Goal: Navigation & Orientation: Find specific page/section

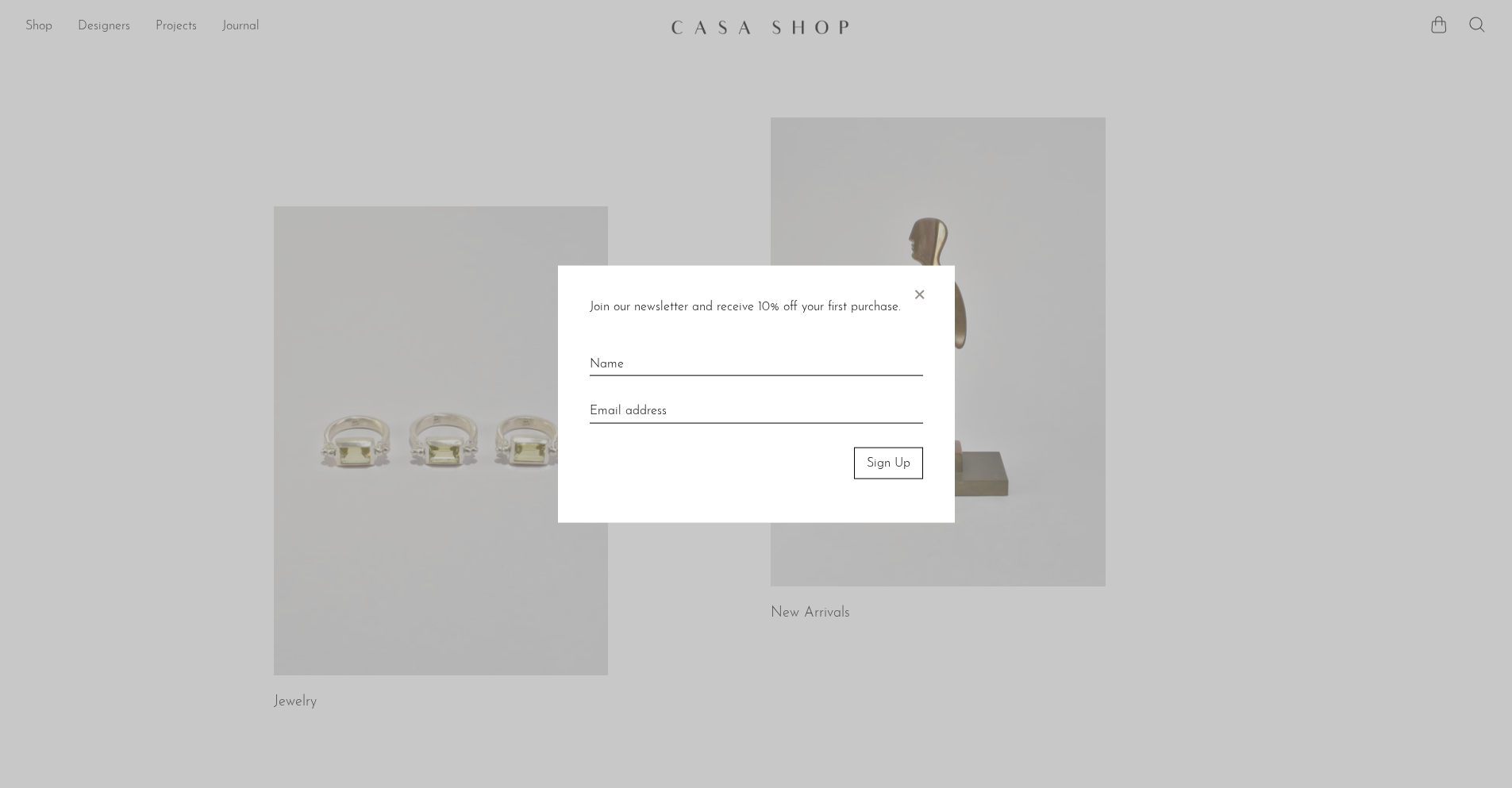
click at [917, 293] on span "×" at bounding box center [919, 290] width 16 height 51
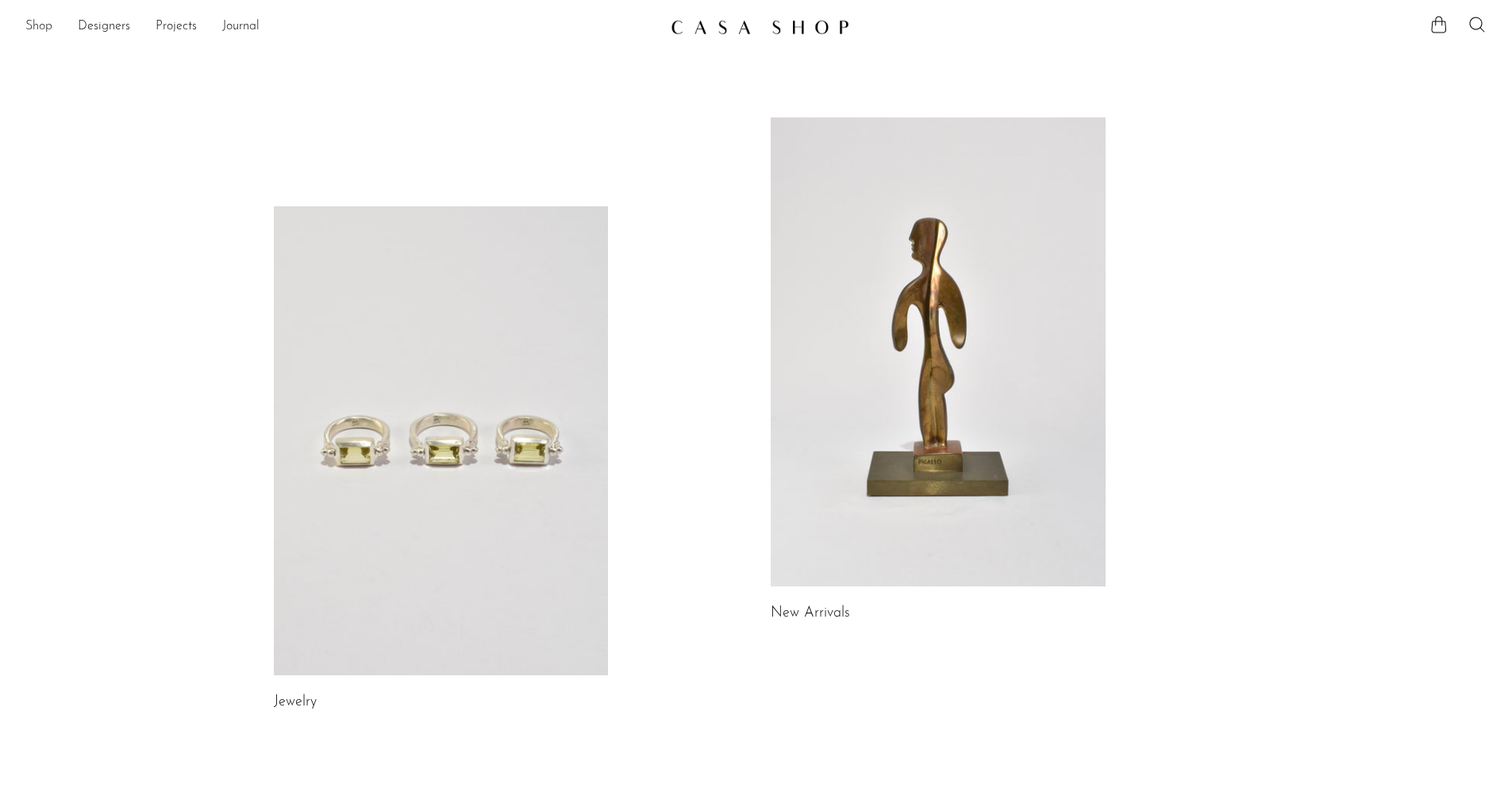
click at [36, 31] on link "Shop" at bounding box center [38, 27] width 27 height 21
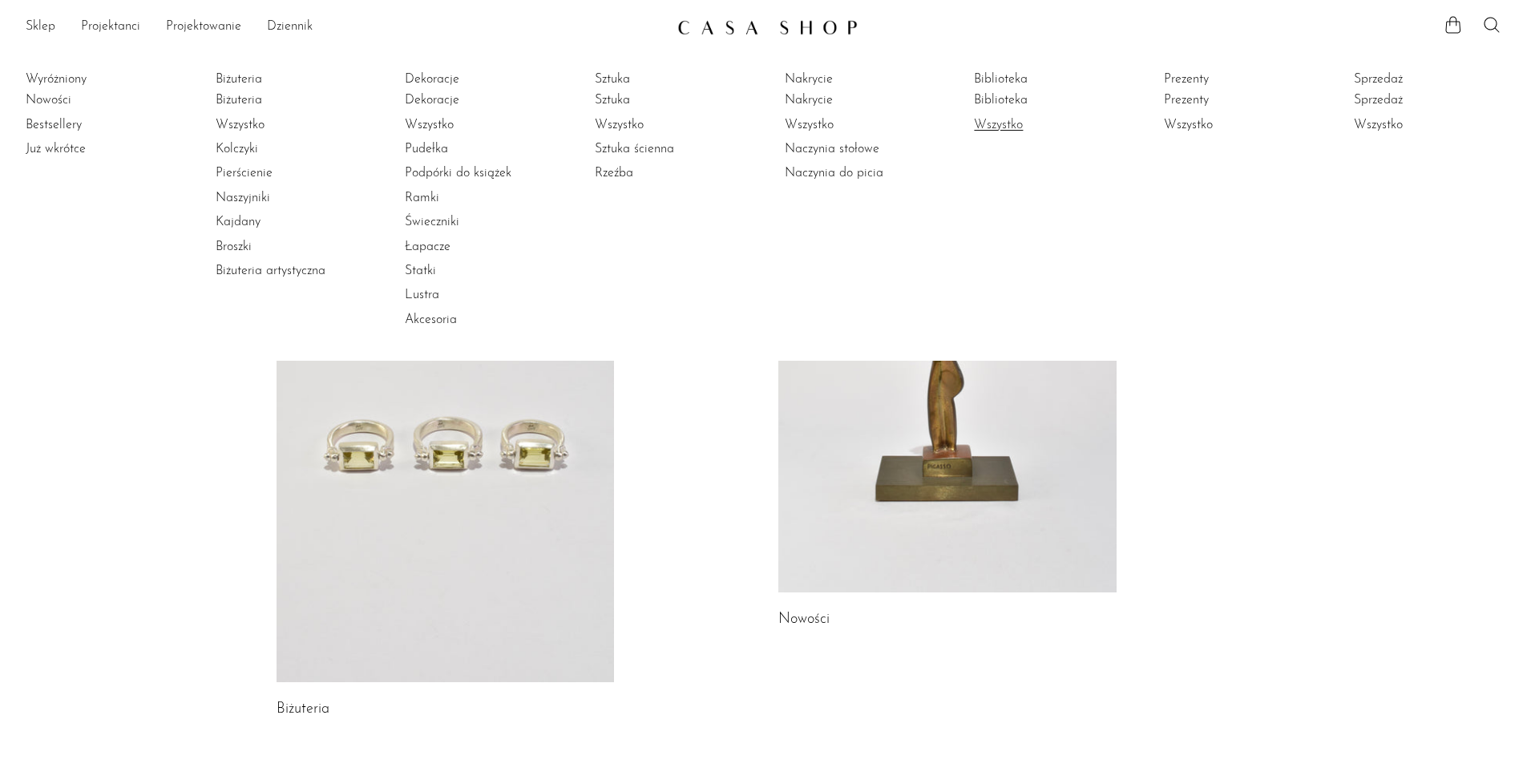
click at [1019, 128] on font "Wszystko" at bounding box center [998, 125] width 49 height 13
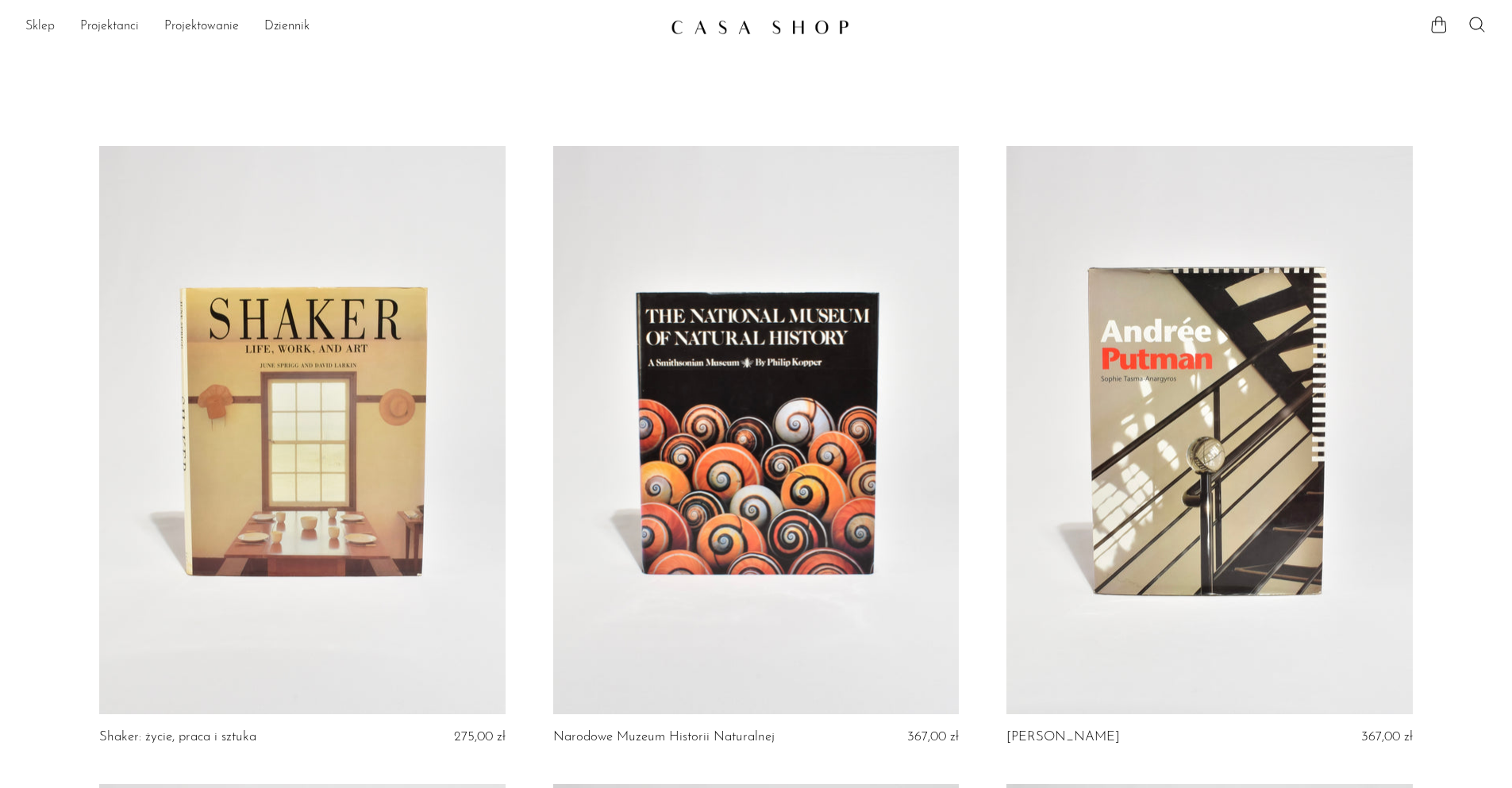
click at [45, 25] on font "Sklep" at bounding box center [39, 26] width 29 height 12
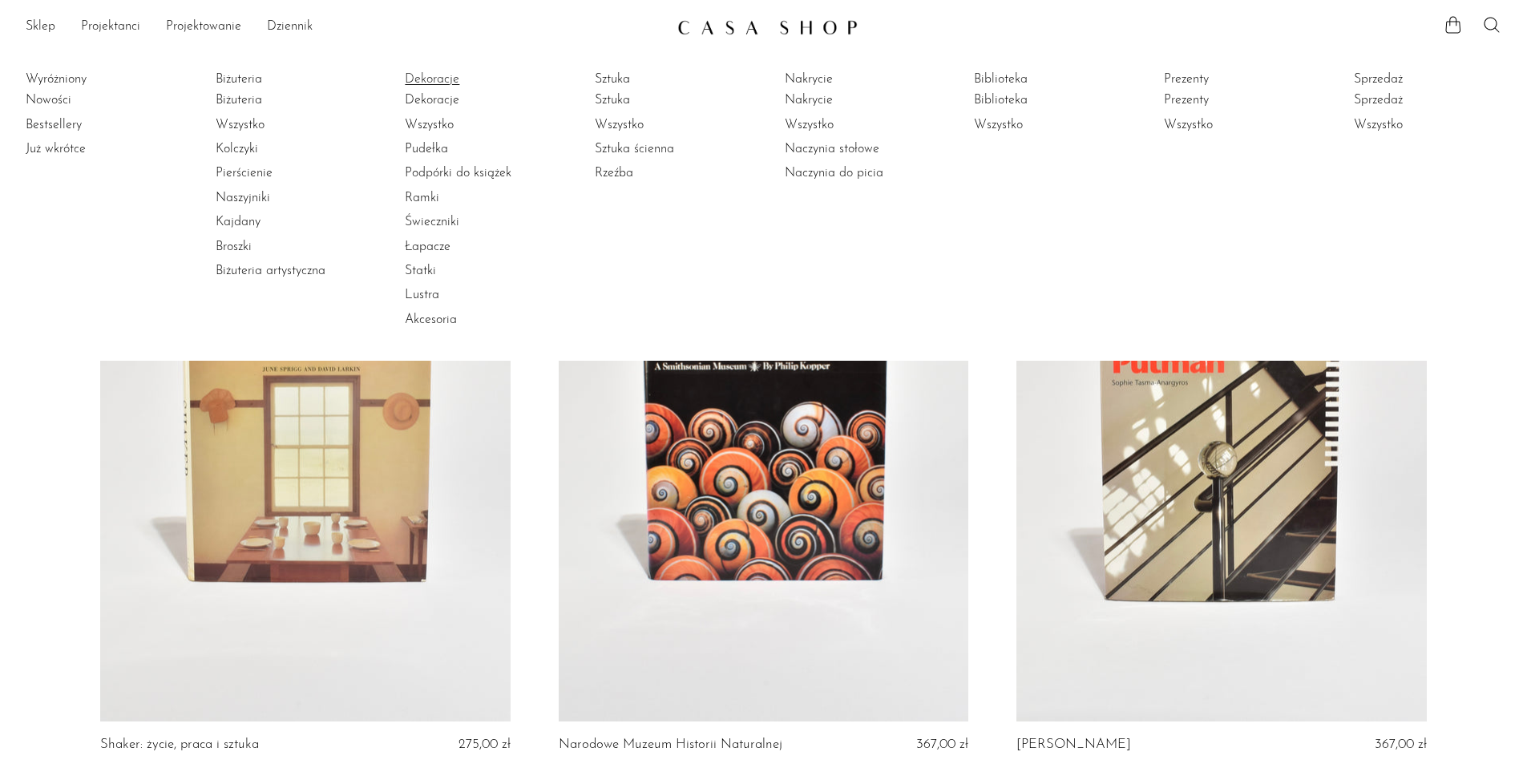
click at [451, 77] on font "Dekoracje" at bounding box center [432, 79] width 55 height 13
click at [434, 76] on font "Dekoracje" at bounding box center [432, 79] width 55 height 13
click at [431, 124] on font "Wszystko" at bounding box center [429, 125] width 49 height 13
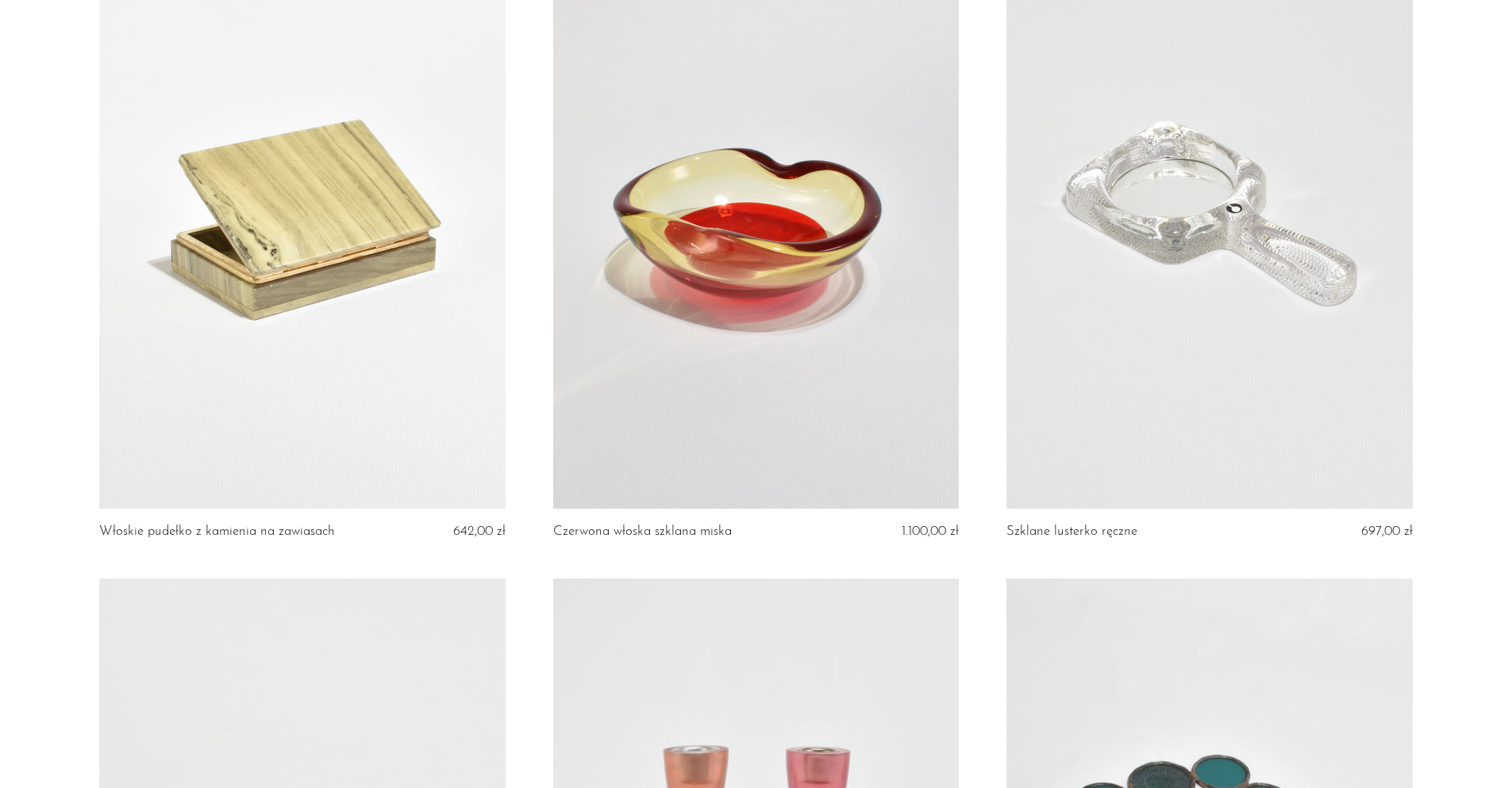
scroll to position [3731, 0]
